Goal: Task Accomplishment & Management: Use online tool/utility

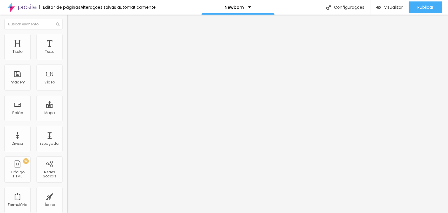
click at [71, 21] on img "button" at bounding box center [73, 21] width 5 height 5
click at [71, 23] on img "button" at bounding box center [73, 21] width 5 height 5
click at [67, 50] on span "Adicionar imagem" at bounding box center [86, 47] width 38 height 5
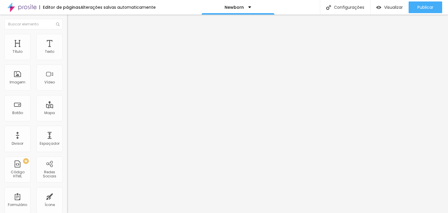
click at [119, 213] on div at bounding box center [224, 216] width 448 height 0
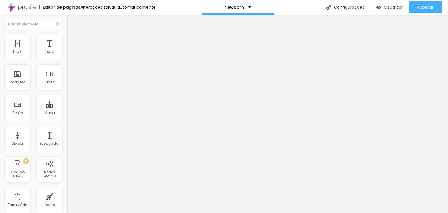
click at [124, 213] on div "Subindo 0/0 arquivos" at bounding box center [224, 214] width 448 height 3
click at [67, 50] on span "Adicionar imagem" at bounding box center [86, 47] width 38 height 5
click at [120, 213] on div at bounding box center [224, 216] width 448 height 0
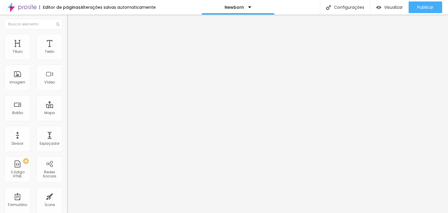
click at [121, 213] on div at bounding box center [224, 216] width 448 height 0
click at [67, 50] on div "Adicionar imagem" at bounding box center [100, 47] width 67 height 4
click at [67, 50] on span "Adicionar imagem" at bounding box center [86, 47] width 38 height 5
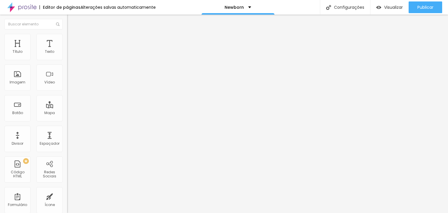
scroll to position [44, 0]
click at [71, 20] on img "button" at bounding box center [73, 21] width 5 height 5
click at [18, 80] on div "Imagem" at bounding box center [18, 82] width 16 height 4
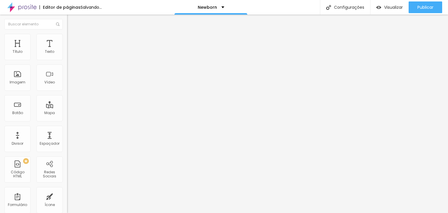
click at [67, 50] on span "Adicionar imagem" at bounding box center [86, 47] width 38 height 5
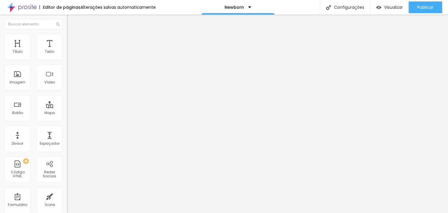
click at [67, 50] on span "Adicionar imagem" at bounding box center [86, 47] width 38 height 5
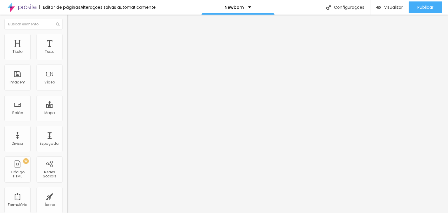
click at [67, 50] on span "Adicionar imagem" at bounding box center [86, 47] width 38 height 5
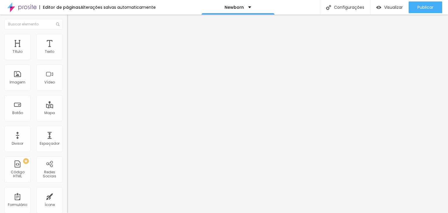
click at [67, 34] on li "Conteúdo" at bounding box center [100, 31] width 67 height 6
click at [67, 38] on li "Estilo" at bounding box center [100, 37] width 67 height 6
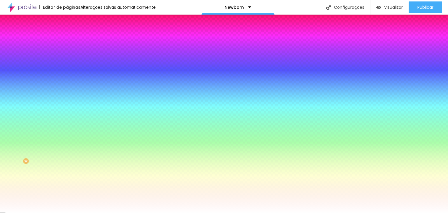
click at [71, 19] on img "button" at bounding box center [73, 21] width 5 height 5
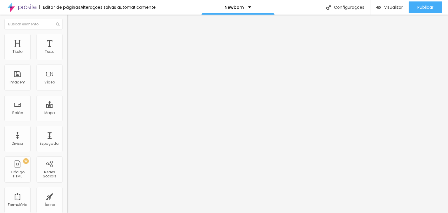
click at [67, 50] on span "Adicionar imagem" at bounding box center [86, 47] width 38 height 5
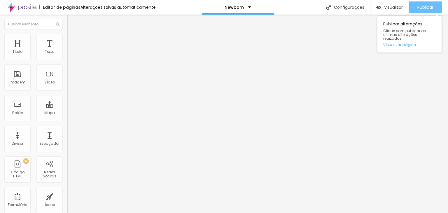
click at [420, 11] on div "Publicar" at bounding box center [425, 7] width 16 height 12
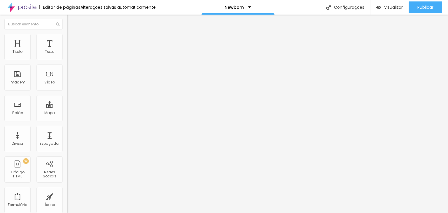
click at [71, 20] on img "button" at bounding box center [73, 21] width 5 height 5
click at [67, 40] on li "Avançado" at bounding box center [100, 43] width 67 height 6
click at [72, 40] on span "Estilo" at bounding box center [76, 37] width 9 height 5
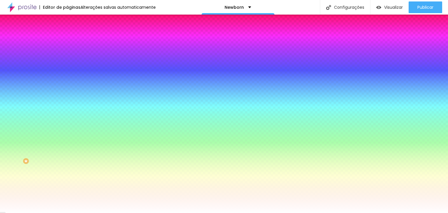
click at [67, 34] on li "Conteúdo" at bounding box center [100, 31] width 67 height 6
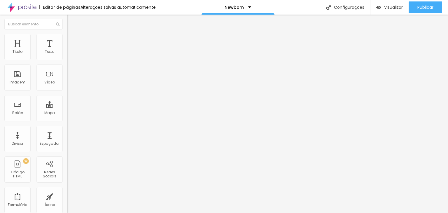
click at [71, 22] on img "button" at bounding box center [73, 21] width 5 height 5
click at [67, 50] on span "Adicionar imagem" at bounding box center [86, 47] width 38 height 5
click at [23, 82] on div "Imagem" at bounding box center [18, 82] width 16 height 4
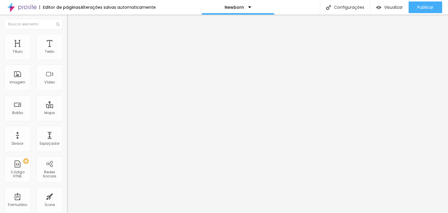
click at [72, 41] on span "Avançado" at bounding box center [81, 43] width 19 height 5
type input "0"
type input "20"
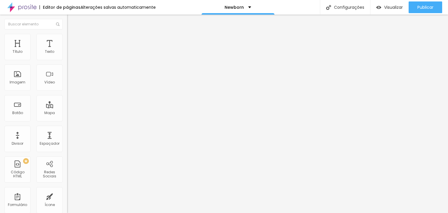
type input "35"
type input "70"
type input "105"
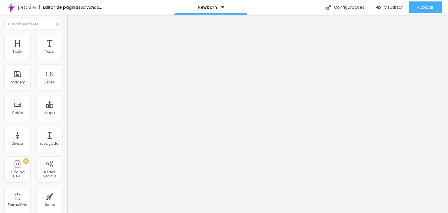
type input "105"
type input "120"
type input "135"
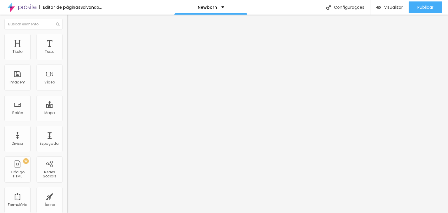
type input "145"
type input "155"
type input "160"
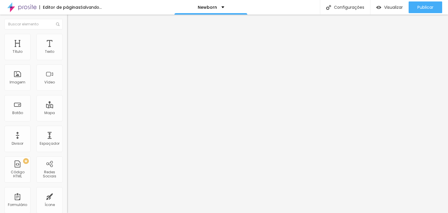
type input "160"
type input "169"
type input "174"
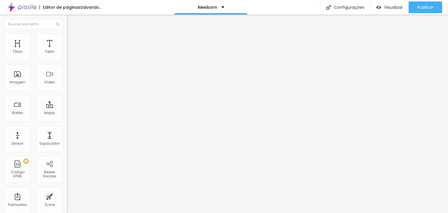
type input "179"
type input "194"
type input "199"
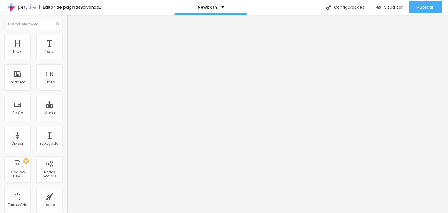
type input "199"
type input "209"
type input "224"
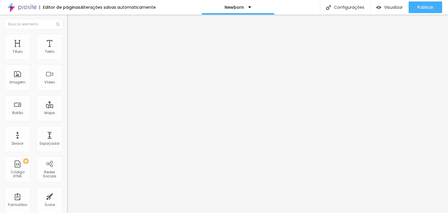
type input "234"
type input "244"
type input "259"
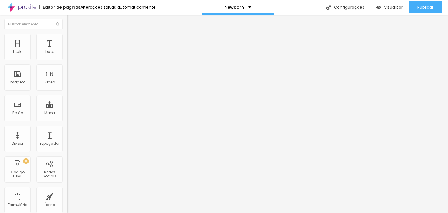
type input "259"
type input "274"
type input "289"
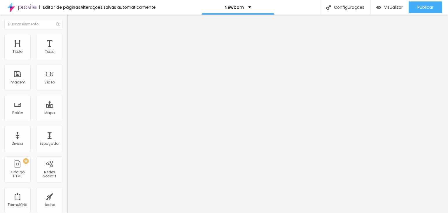
type input "299"
type input "319"
type input "354"
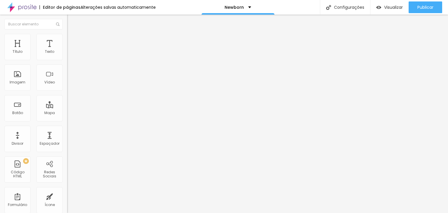
type input "354"
type input "369"
type input "404"
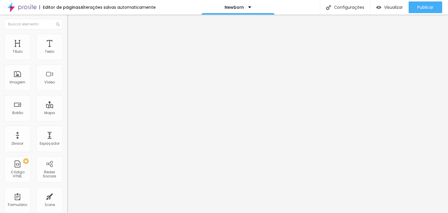
type input "419"
type input "439"
type input "463"
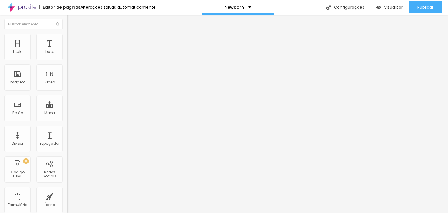
type input "463"
type input "478"
type input "500"
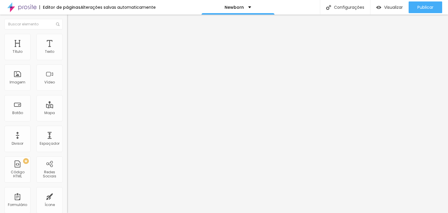
type input "439"
type input "130"
type input "0"
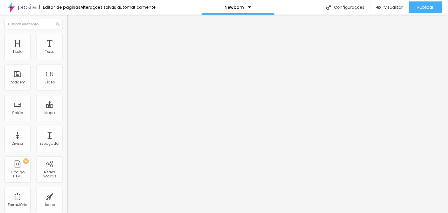
type input "0"
type input "95"
type input "500"
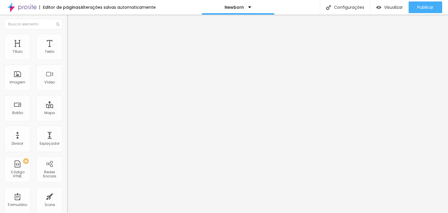
type input "468"
type input "399"
type input "274"
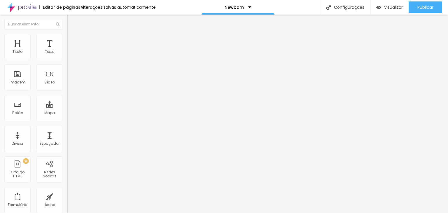
type input "274"
type input "189"
type input "135"
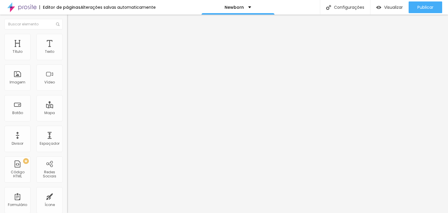
type input "40"
type input "0"
drag, startPoint x: 13, startPoint y: 69, endPoint x: 0, endPoint y: 89, distance: 24.3
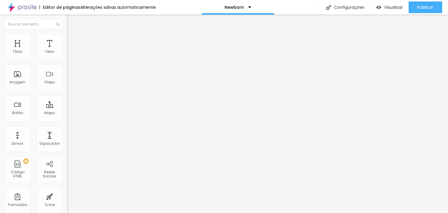
type input "0"
click at [67, 196] on input "range" at bounding box center [86, 198] width 38 height 5
type input "15"
type input "10"
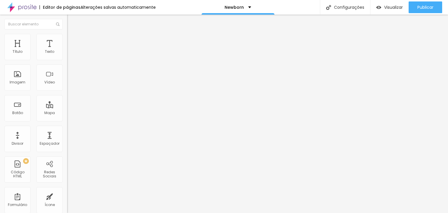
type input "10"
type input "5"
type input "0"
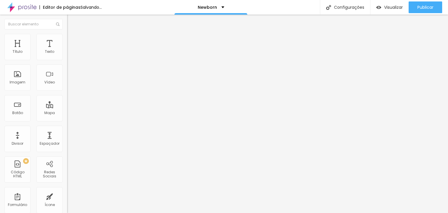
type input "5"
type input "10"
type input "15"
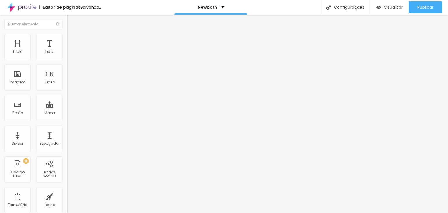
type input "15"
type input "20"
type input "25"
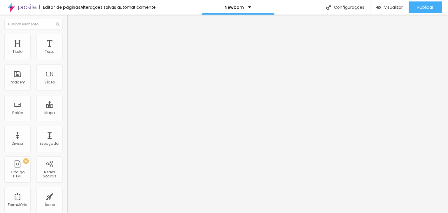
type input "30"
type input "20"
type input "15"
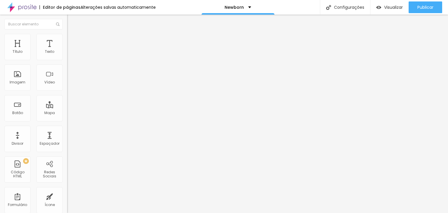
type input "15"
type input "5"
type input "0"
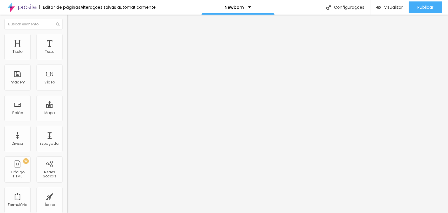
drag, startPoint x: 35, startPoint y: 57, endPoint x: 0, endPoint y: 63, distance: 35.5
type input "0"
click at [67, 113] on input "range" at bounding box center [86, 115] width 38 height 5
click at [67, 40] on li "Avançado" at bounding box center [100, 43] width 67 height 6
type input "8"
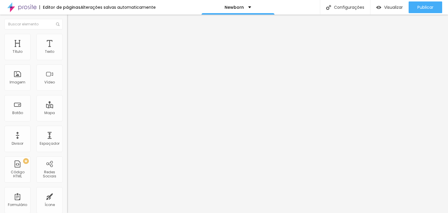
type input "8"
type input "10"
type input "11"
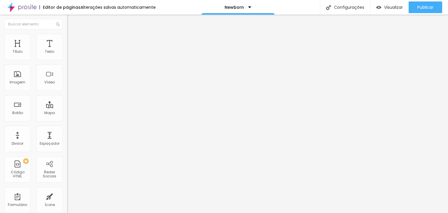
type input "12"
type input "13"
type input "15"
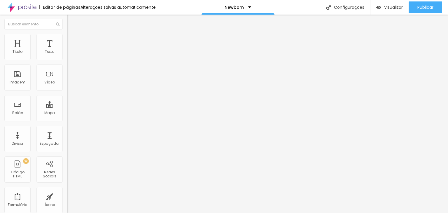
type input "15"
type input "16"
type input "17"
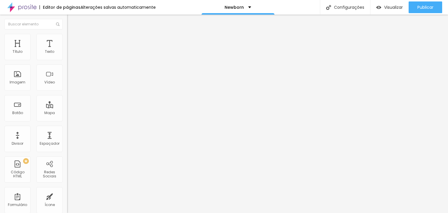
type input "19"
type input "21"
type input "23"
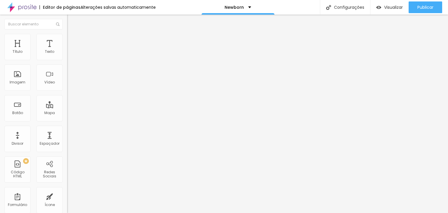
type input "23"
type input "24"
type input "26"
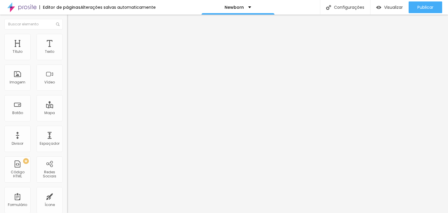
type input "28"
type input "29"
type input "31"
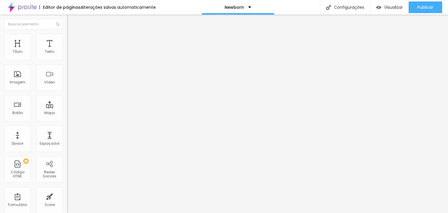
type input "31"
type input "32"
type input "34"
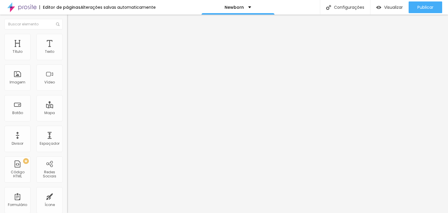
type input "36"
type input "37"
type input "38"
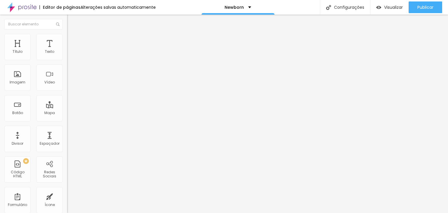
type input "38"
type input "39"
type input "40"
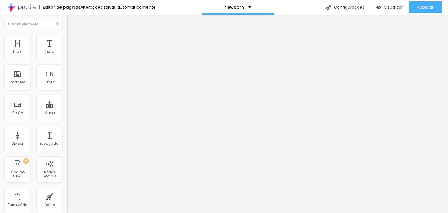
type input "41"
type input "42"
type input "43"
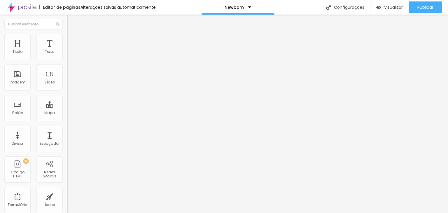
type input "43"
type input "44"
type input "45"
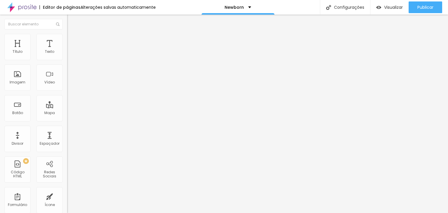
type input "43"
type input "37"
type input "34"
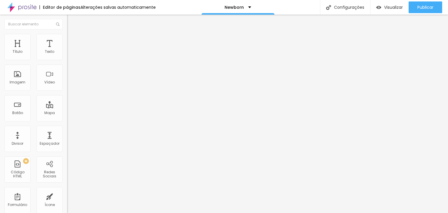
type input "34"
type input "31"
type input "28"
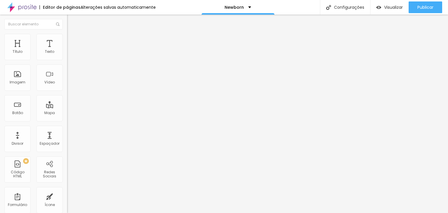
type input "27"
type input "25"
type input "23"
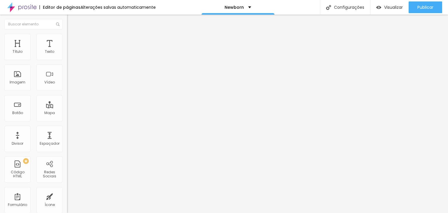
type input "23"
type input "22"
type input "19"
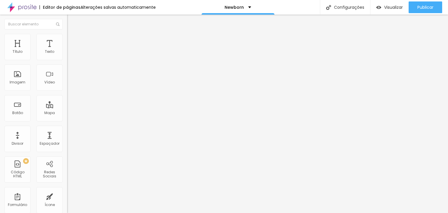
type input "17"
type input "15"
type input "13"
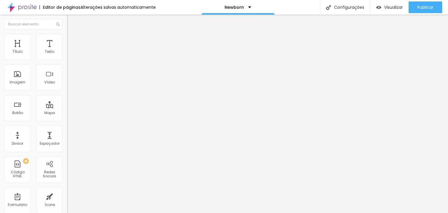
type input "13"
drag, startPoint x: 16, startPoint y: 68, endPoint x: 0, endPoint y: 69, distance: 15.8
click at [67, 196] on input "range" at bounding box center [86, 198] width 38 height 5
drag, startPoint x: 16, startPoint y: 57, endPoint x: 0, endPoint y: 59, distance: 16.5
click at [67, 113] on input "range" at bounding box center [86, 115] width 38 height 5
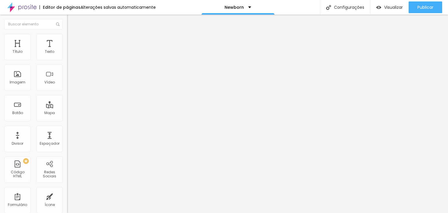
click at [67, 34] on li "Conteúdo" at bounding box center [100, 31] width 67 height 6
click at [67, 50] on span "Adicionar imagem" at bounding box center [86, 47] width 38 height 5
click at [42, 141] on div "Espaçador" at bounding box center [50, 143] width 20 height 4
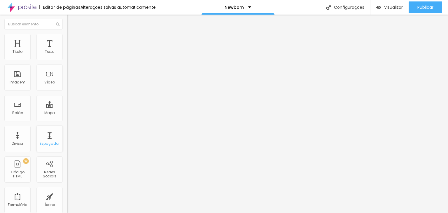
click at [45, 140] on div "Espaçador" at bounding box center [49, 139] width 26 height 26
click at [13, 77] on div "Imagem" at bounding box center [17, 77] width 26 height 26
click at [17, 77] on div "Imagem" at bounding box center [17, 77] width 26 height 26
click at [67, 50] on span "Adicionar imagem" at bounding box center [86, 47] width 38 height 5
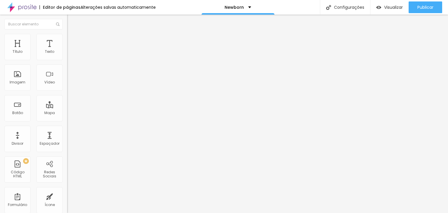
click at [71, 22] on img "button" at bounding box center [73, 21] width 5 height 5
click at [67, 50] on div "Adicionar imagem" at bounding box center [100, 47] width 67 height 4
click at [67, 50] on span "Adicionar imagem" at bounding box center [86, 47] width 38 height 5
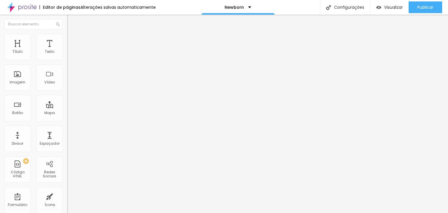
click at [67, 50] on span "Adicionar imagem" at bounding box center [86, 47] width 38 height 5
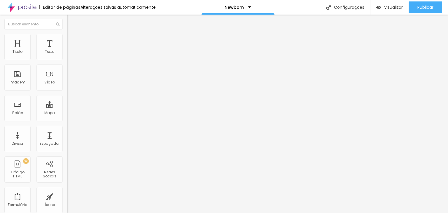
click at [67, 50] on span "Adicionar imagem" at bounding box center [86, 47] width 38 height 5
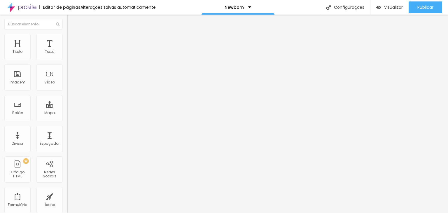
click at [67, 50] on span "Adicionar imagem" at bounding box center [86, 47] width 38 height 5
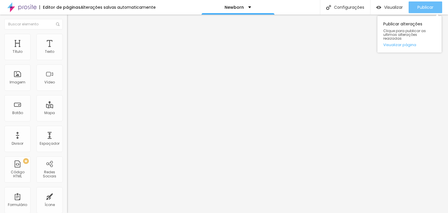
click at [429, 8] on span "Publicar" at bounding box center [425, 7] width 16 height 5
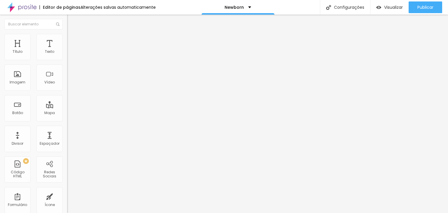
click at [71, 21] on div "Editar Imagem" at bounding box center [90, 21] width 39 height 5
click at [67, 50] on span "Adicionar imagem" at bounding box center [86, 47] width 38 height 5
click at [71, 22] on img "button" at bounding box center [73, 21] width 5 height 5
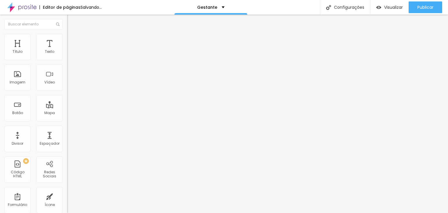
click at [67, 50] on span "Adicionar imagem" at bounding box center [86, 47] width 38 height 5
click at [71, 22] on img "button" at bounding box center [73, 21] width 5 height 5
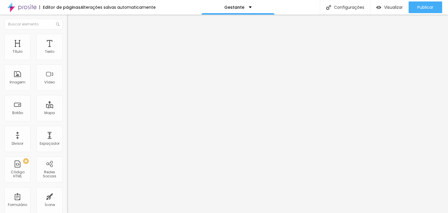
click at [67, 50] on div "Adicionar imagem" at bounding box center [100, 47] width 67 height 4
click at [67, 50] on span "Adicionar imagem" at bounding box center [86, 47] width 38 height 5
click at [71, 21] on img "button" at bounding box center [73, 21] width 5 height 5
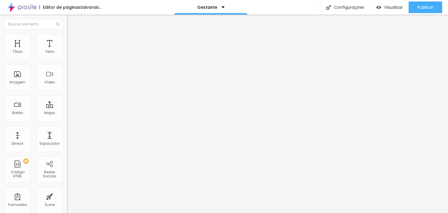
click at [67, 50] on span "Adicionar imagem" at bounding box center [86, 47] width 38 height 5
click at [71, 21] on img "button" at bounding box center [73, 21] width 5 height 5
click at [67, 50] on span "Adicionar imagem" at bounding box center [86, 47] width 38 height 5
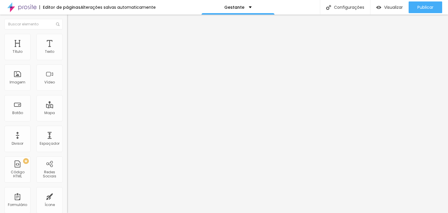
click at [71, 21] on img "button" at bounding box center [73, 21] width 5 height 5
click at [67, 50] on span "Adicionar imagem" at bounding box center [86, 47] width 38 height 5
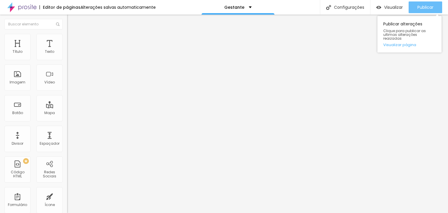
click at [422, 7] on span "Publicar" at bounding box center [425, 7] width 16 height 5
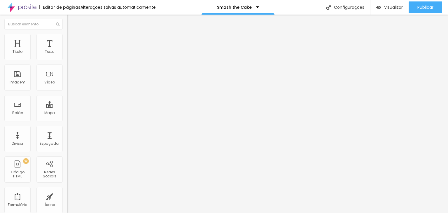
click at [67, 50] on span "Adicionar imagem" at bounding box center [86, 47] width 38 height 5
click at [71, 24] on img "button" at bounding box center [73, 21] width 5 height 5
click at [67, 50] on span "Adicionar imagem" at bounding box center [86, 47] width 38 height 5
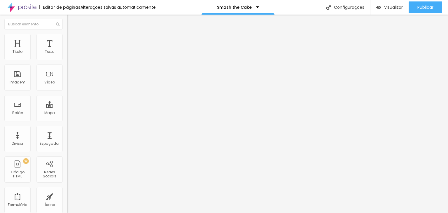
click at [71, 20] on img "button" at bounding box center [73, 21] width 5 height 5
click at [67, 50] on span "Adicionar imagem" at bounding box center [86, 47] width 38 height 5
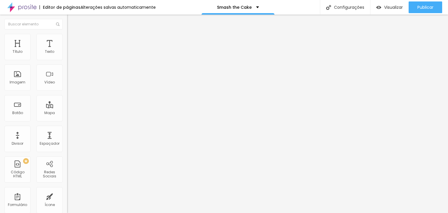
click at [71, 24] on img "button" at bounding box center [73, 21] width 5 height 5
click at [67, 50] on span "Adicionar imagem" at bounding box center [86, 47] width 38 height 5
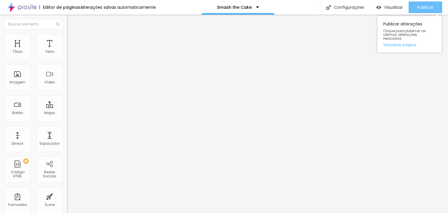
click at [430, 8] on span "Publicar" at bounding box center [425, 7] width 16 height 5
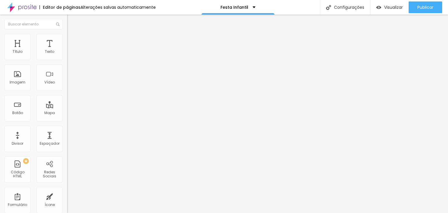
click at [67, 50] on span "Adicionar imagem" at bounding box center [86, 47] width 38 height 5
click at [71, 23] on img "button" at bounding box center [73, 21] width 5 height 5
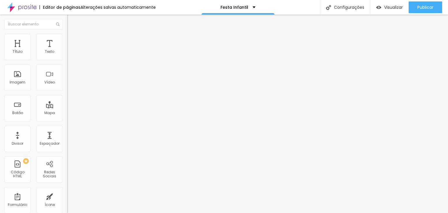
click at [67, 50] on span "Adicionar imagem" at bounding box center [86, 47] width 38 height 5
click at [71, 21] on img "button" at bounding box center [73, 21] width 5 height 5
click at [67, 50] on div "Adicionar imagem" at bounding box center [100, 47] width 67 height 4
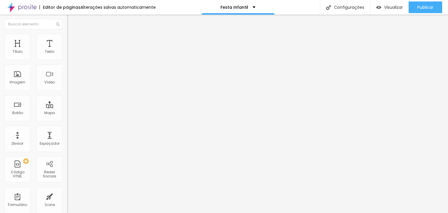
click at [67, 50] on span "Adicionar imagem" at bounding box center [86, 47] width 38 height 5
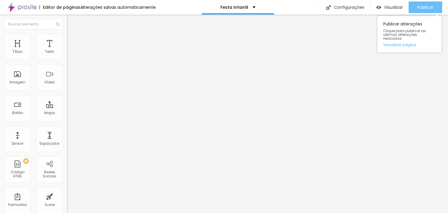
click at [434, 8] on button "Publicar" at bounding box center [425, 7] width 34 height 12
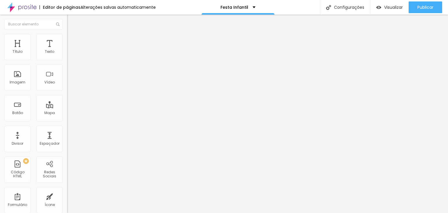
click at [71, 22] on img "button" at bounding box center [73, 21] width 5 height 5
click at [67, 50] on span "Adicionar imagem" at bounding box center [86, 47] width 38 height 5
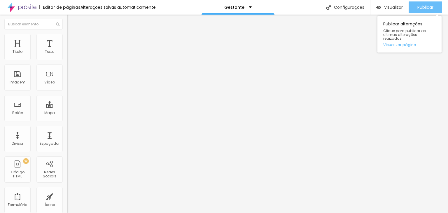
click at [432, 6] on span "Publicar" at bounding box center [425, 7] width 16 height 5
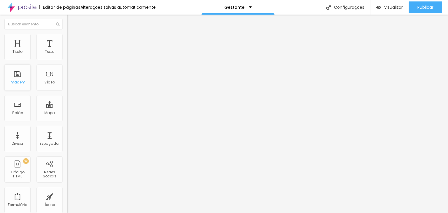
click at [17, 79] on div "Imagem" at bounding box center [17, 77] width 26 height 26
click at [67, 50] on span "Trocar imagem" at bounding box center [83, 47] width 32 height 5
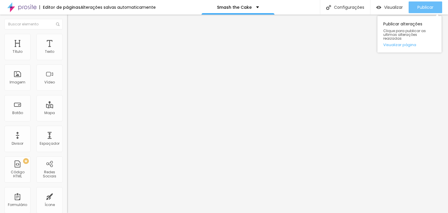
click at [427, 8] on span "Publicar" at bounding box center [425, 7] width 16 height 5
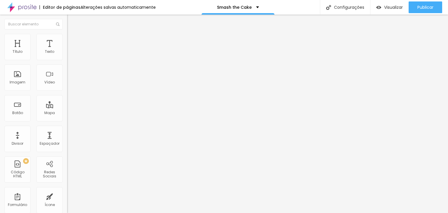
click at [67, 50] on span "Trocar imagem" at bounding box center [83, 47] width 32 height 5
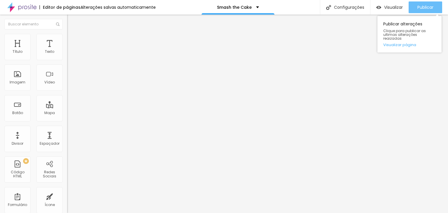
click at [434, 10] on button "Publicar" at bounding box center [425, 7] width 34 height 12
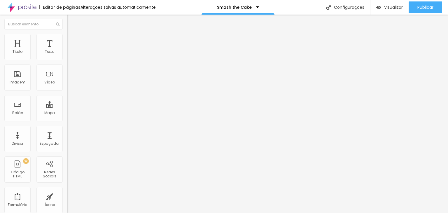
click at [67, 50] on span "Trocar imagem" at bounding box center [83, 47] width 32 height 5
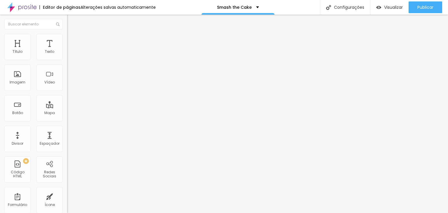
scroll to position [0, 0]
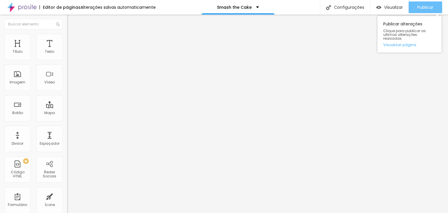
click at [424, 6] on span "Publicar" at bounding box center [425, 7] width 16 height 5
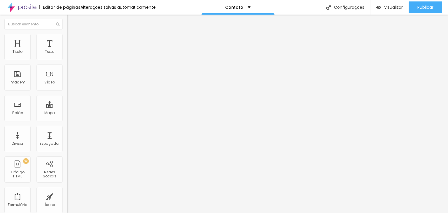
click at [67, 50] on span "Trocar imagem" at bounding box center [83, 47] width 32 height 5
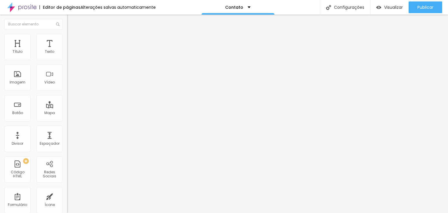
scroll to position [0, 0]
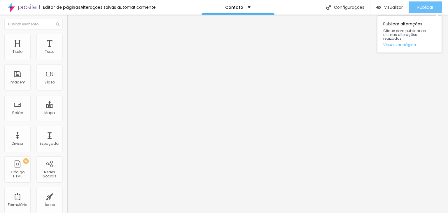
click at [431, 6] on span "Publicar" at bounding box center [425, 7] width 16 height 5
